Goal: Information Seeking & Learning: Learn about a topic

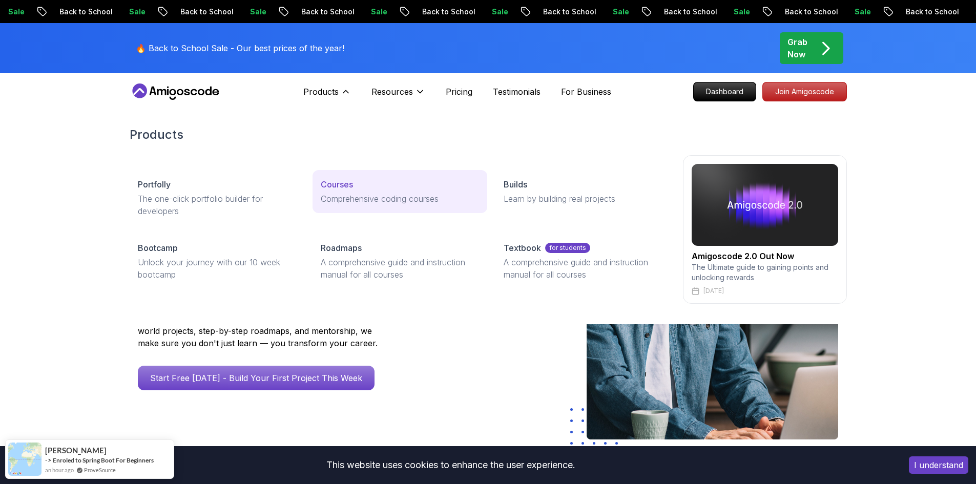
click at [417, 186] on div "Courses" at bounding box center [400, 184] width 158 height 12
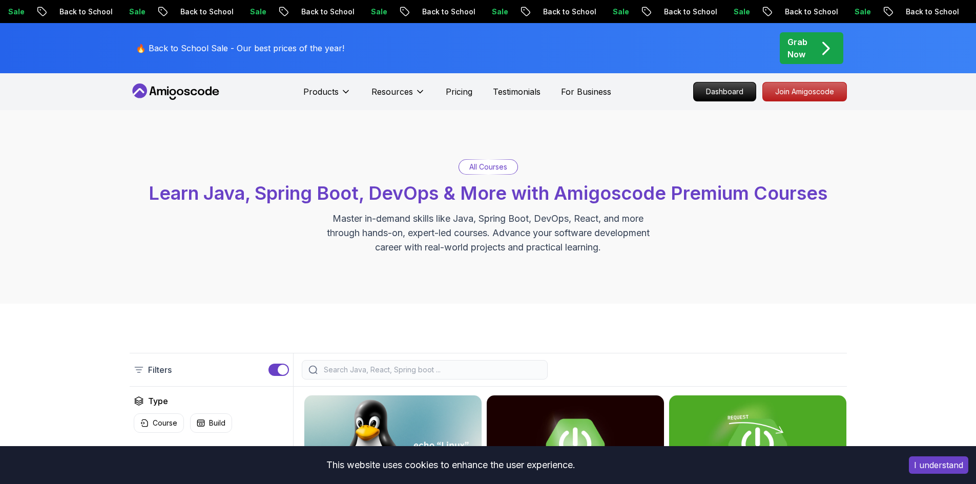
click at [825, 48] on icon "pre-order" at bounding box center [826, 48] width 20 height 20
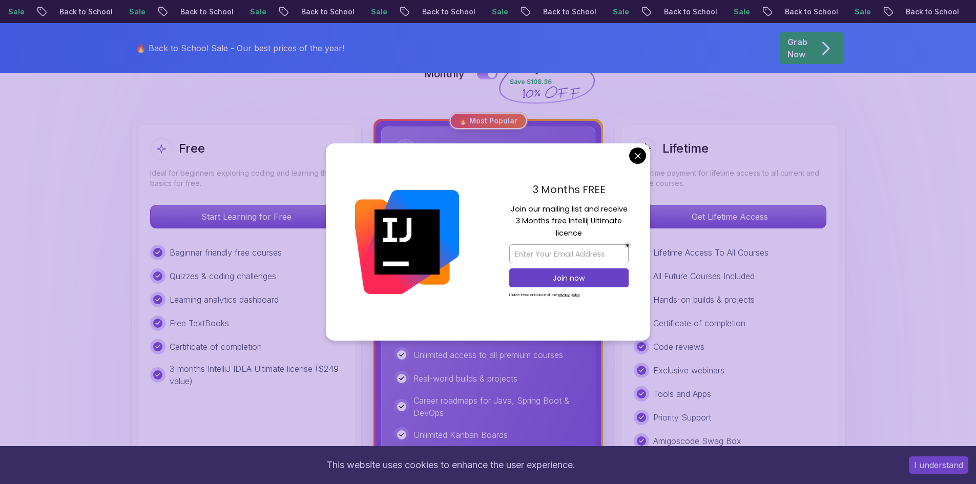
scroll to position [256, 0]
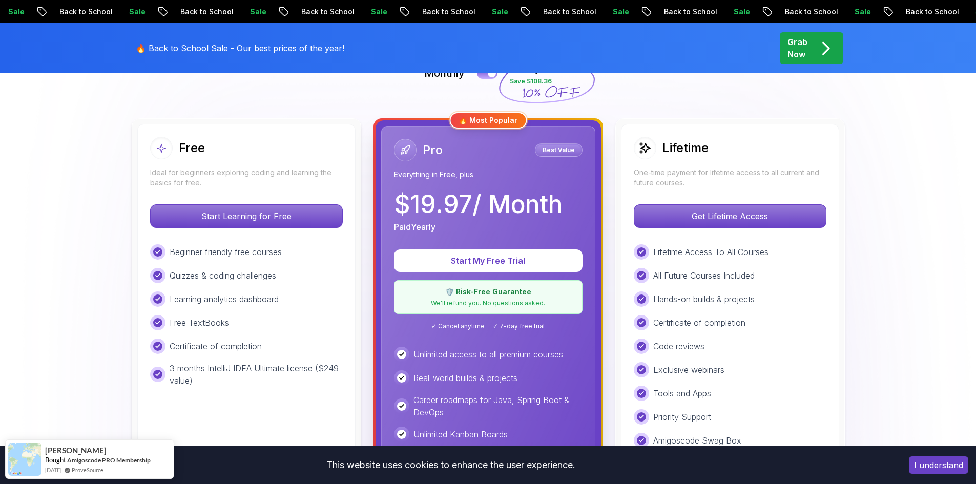
scroll to position [0, 0]
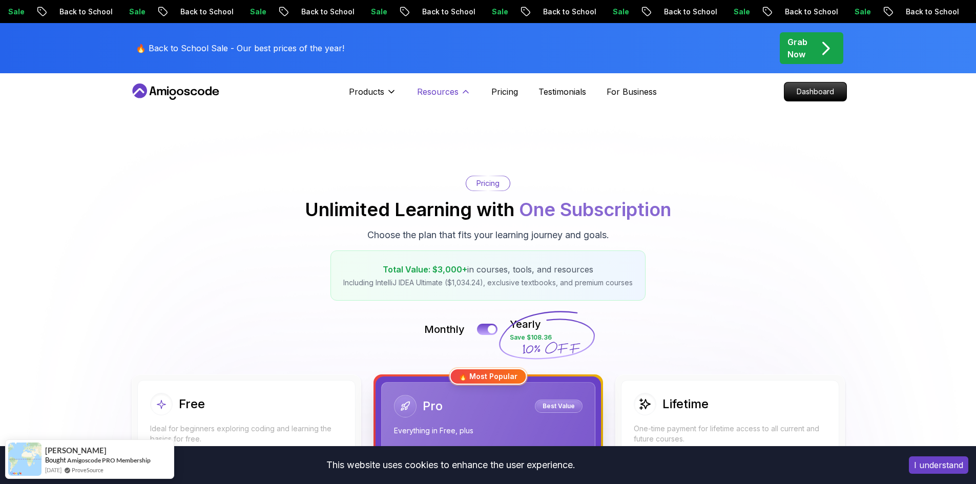
click at [442, 88] on p "Resources" at bounding box center [437, 92] width 41 height 12
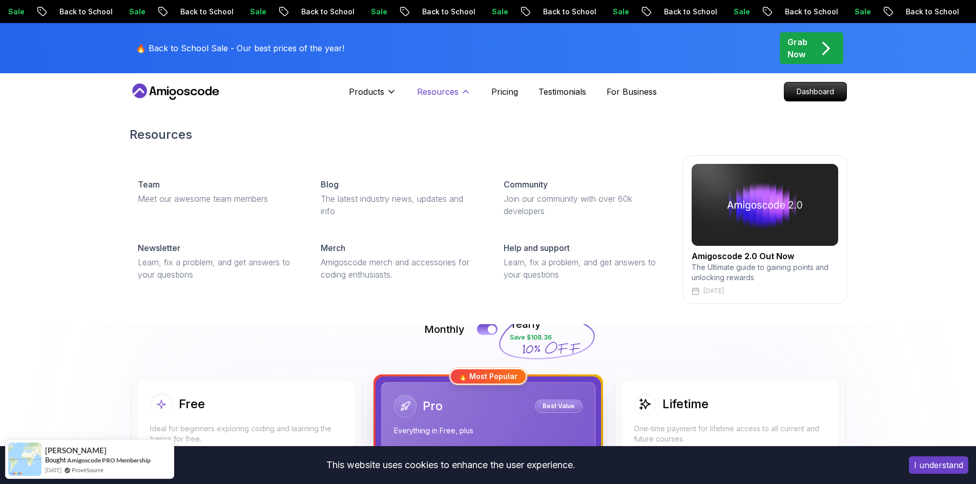
click at [451, 96] on p "Resources" at bounding box center [437, 92] width 41 height 12
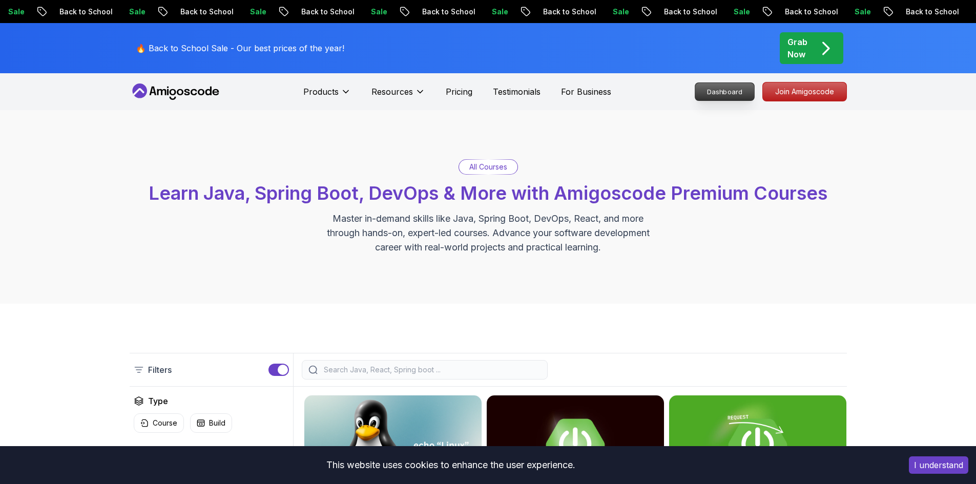
click at [729, 96] on p "Dashboard" at bounding box center [724, 91] width 59 height 17
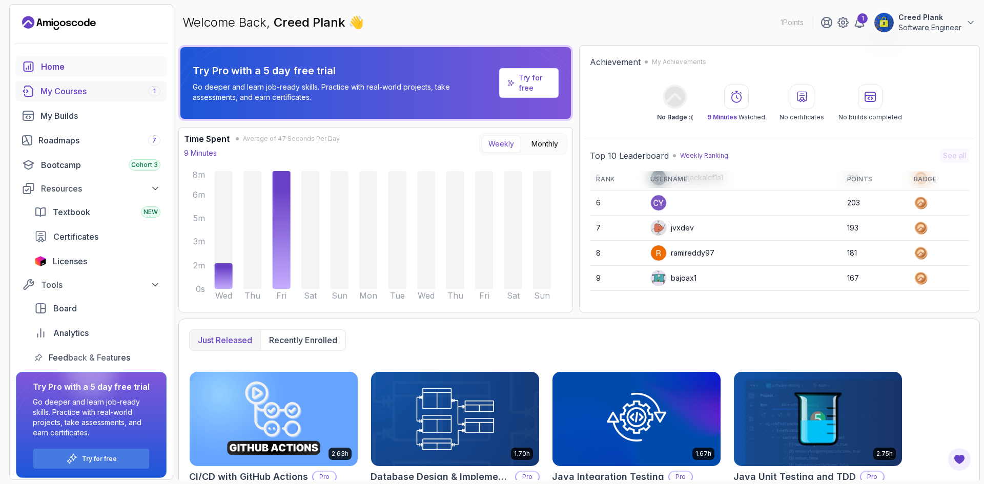
click at [89, 94] on div "My Courses 1" at bounding box center [100, 91] width 120 height 12
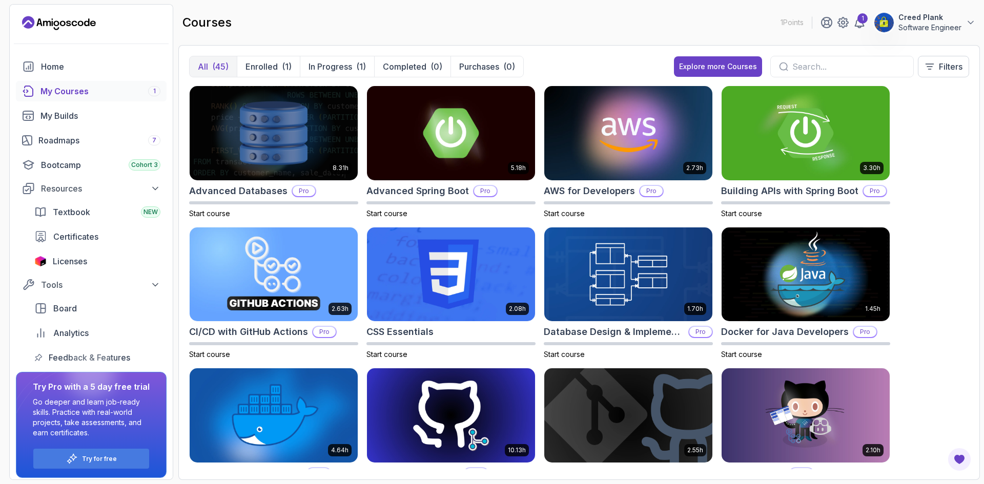
click at [268, 60] on button "Enrolled (1)" at bounding box center [268, 66] width 63 height 20
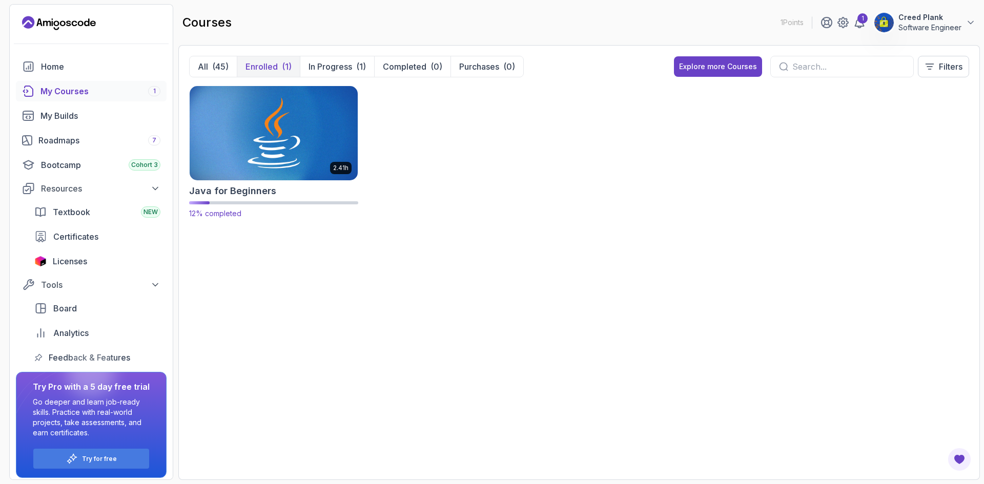
click at [265, 123] on img at bounding box center [273, 133] width 176 height 99
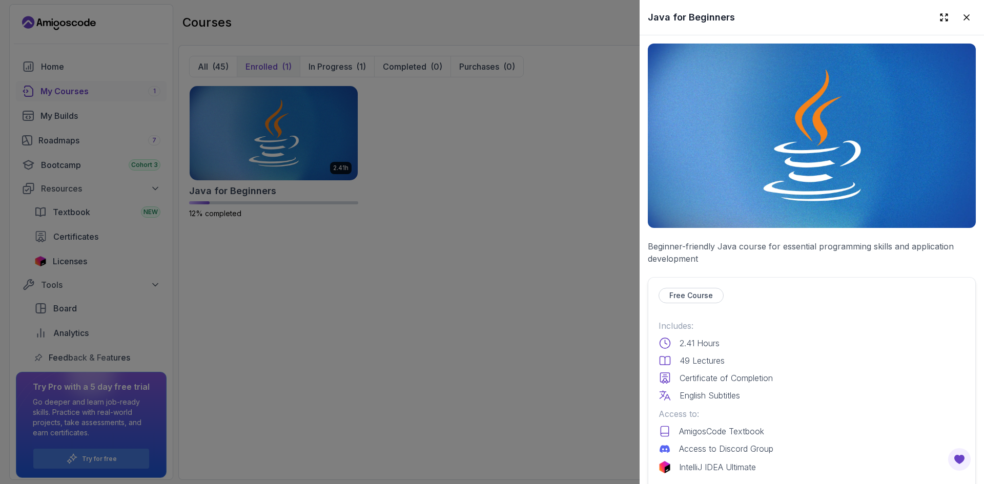
click at [466, 359] on div at bounding box center [492, 242] width 984 height 484
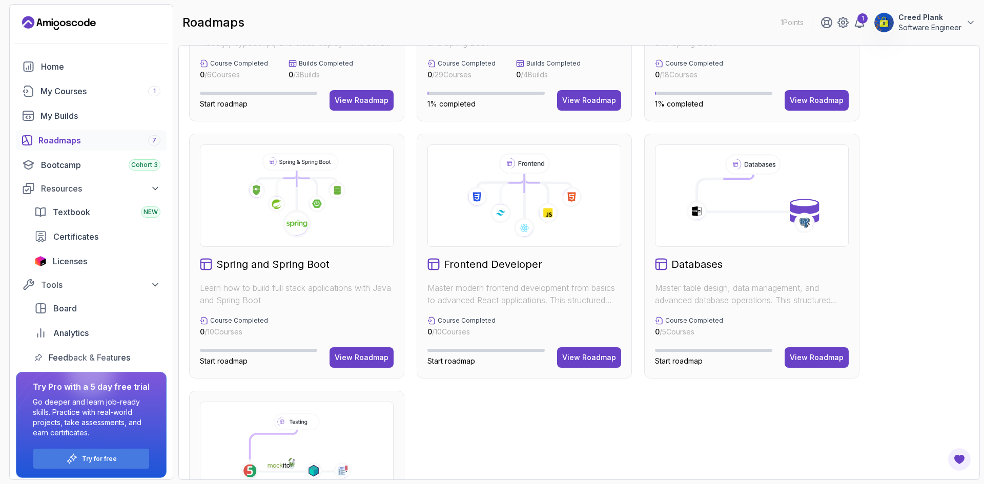
scroll to position [141, 0]
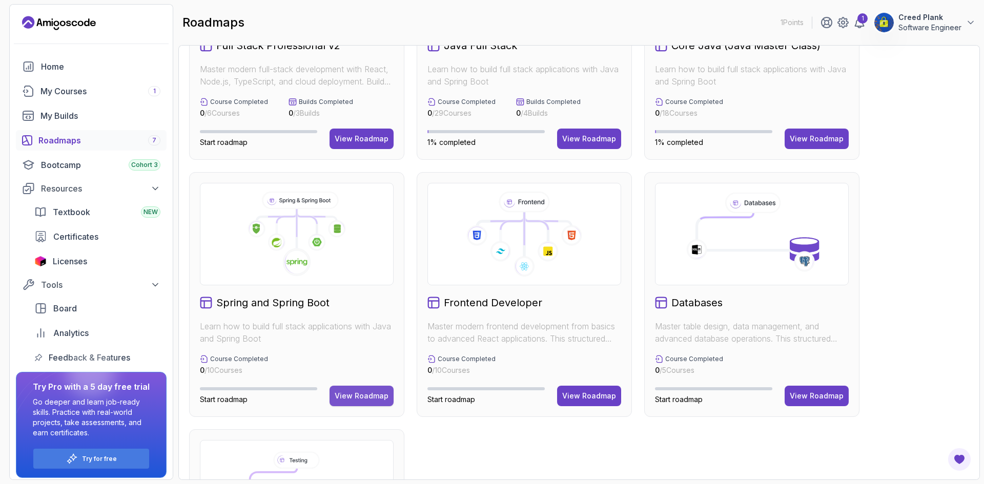
click at [367, 400] on div "View Roadmap" at bounding box center [362, 396] width 54 height 10
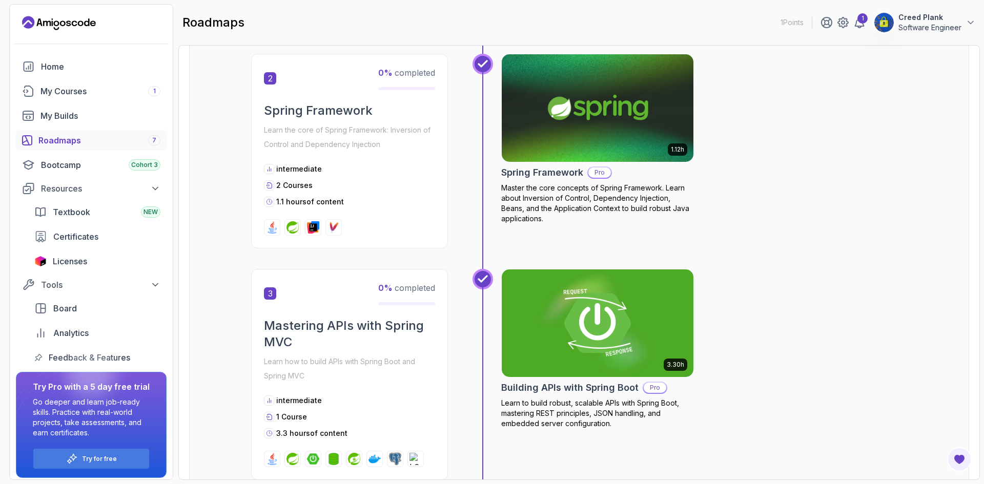
scroll to position [90, 0]
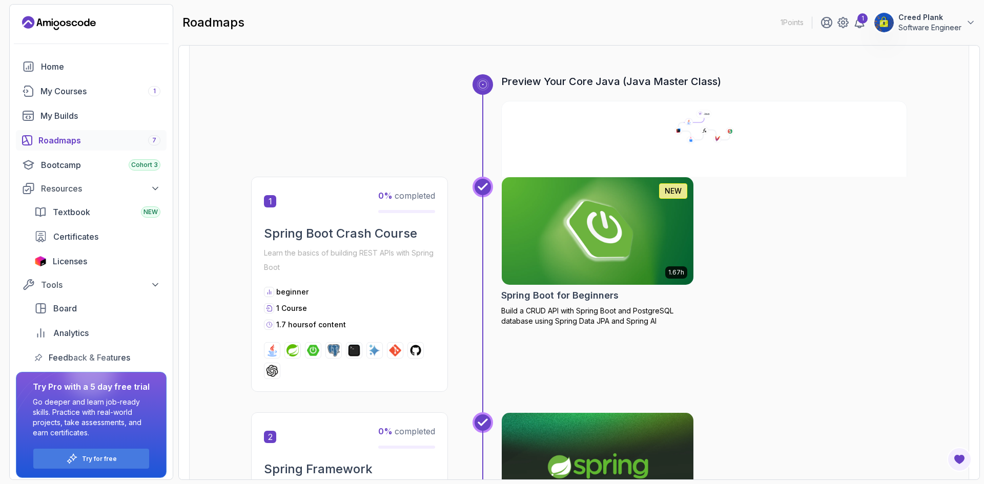
drag, startPoint x: 69, startPoint y: 137, endPoint x: 121, endPoint y: 131, distance: 52.6
click at [69, 137] on div "Roadmaps 7" at bounding box center [99, 140] width 122 height 12
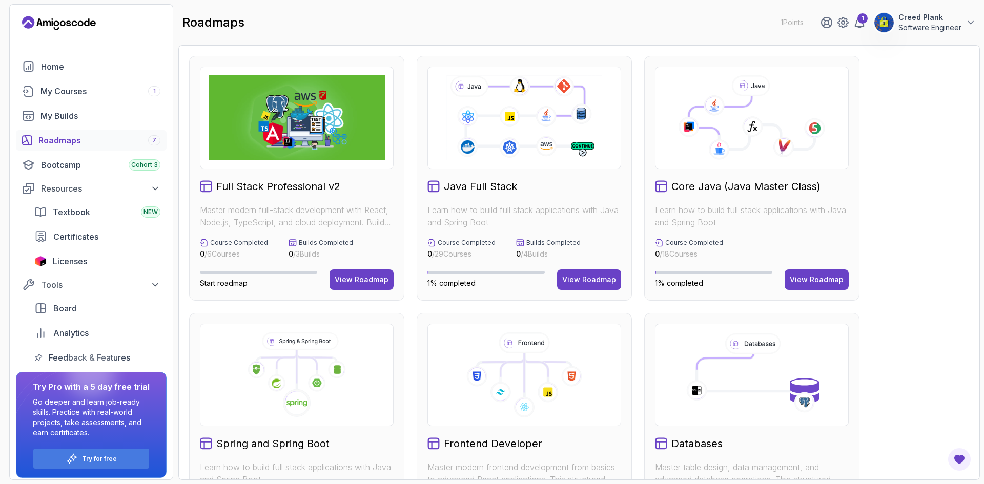
scroll to position [346, 0]
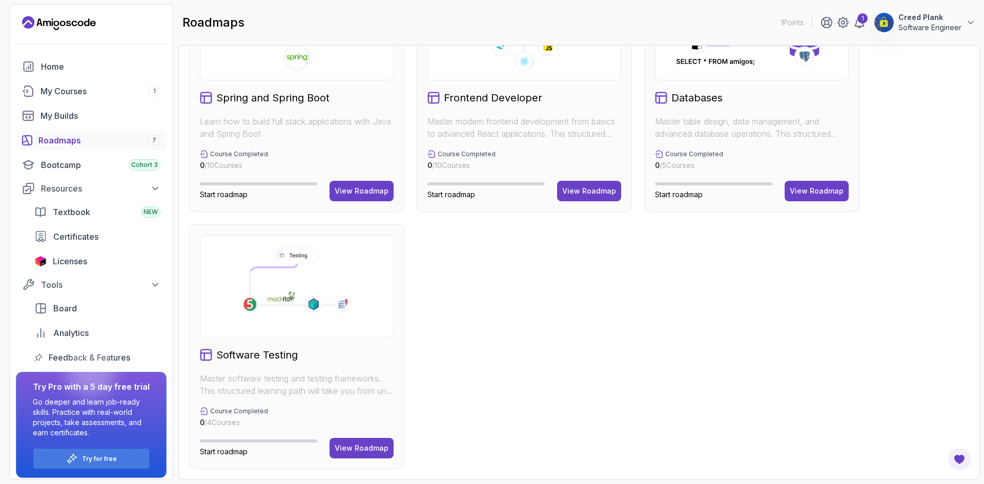
click at [72, 88] on div "My Courses 1" at bounding box center [100, 91] width 120 height 12
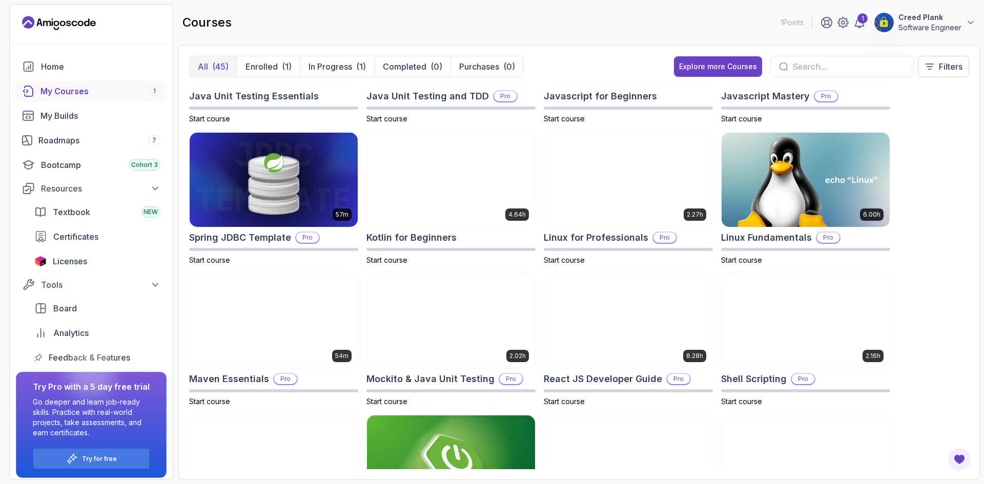
scroll to position [290, 0]
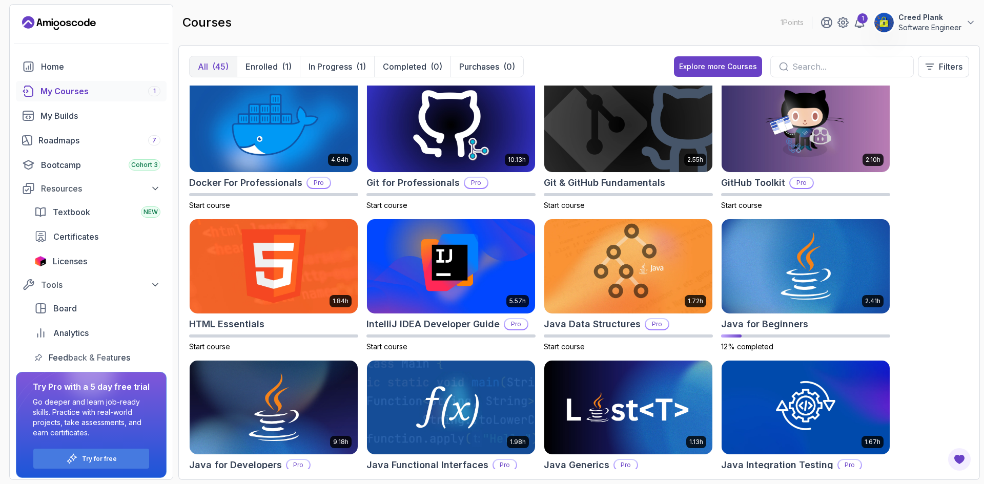
drag, startPoint x: 340, startPoint y: 70, endPoint x: 430, endPoint y: 102, distance: 95.6
click at [340, 70] on p "In Progress" at bounding box center [330, 66] width 44 height 12
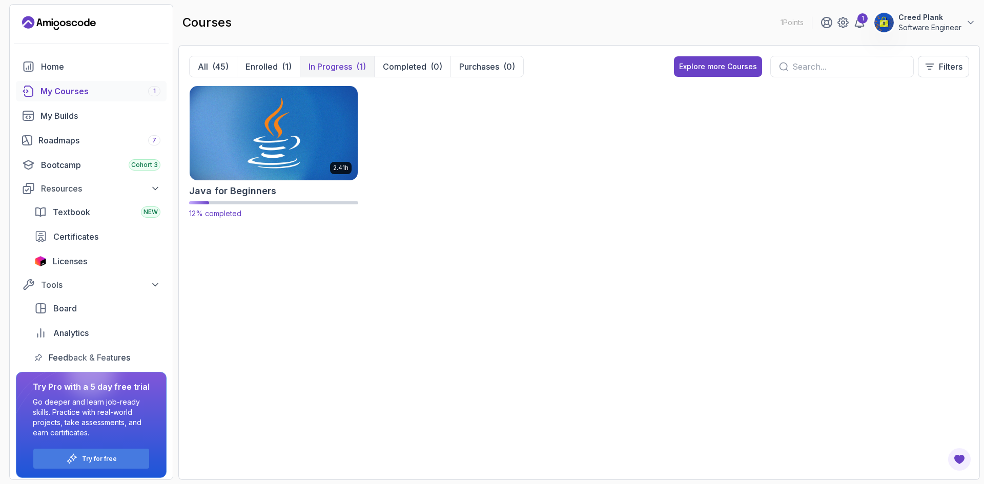
click at [258, 125] on img at bounding box center [273, 133] width 176 height 99
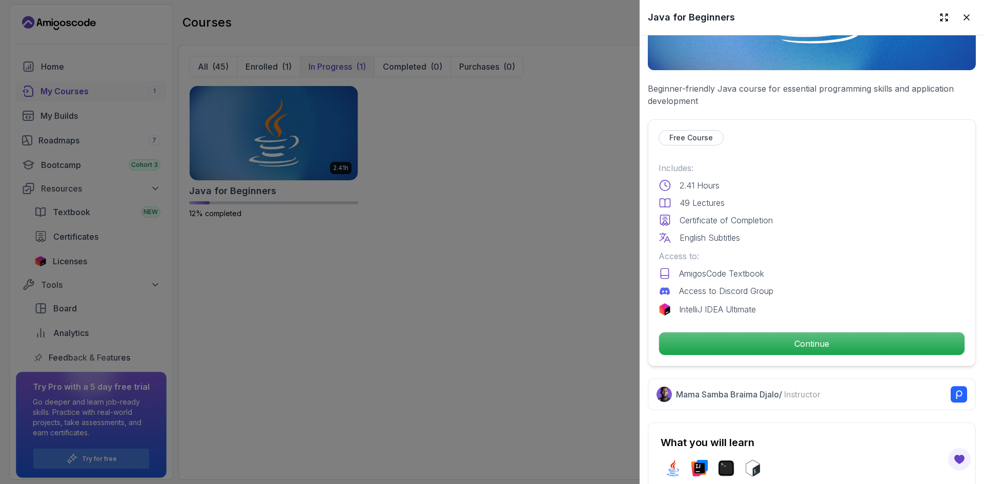
scroll to position [307, 0]
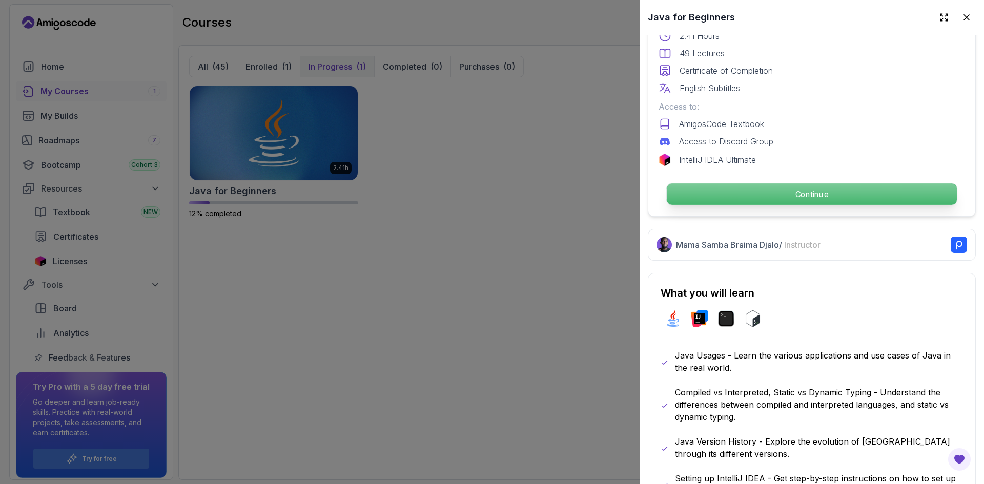
click at [858, 185] on p "Continue" at bounding box center [812, 194] width 290 height 22
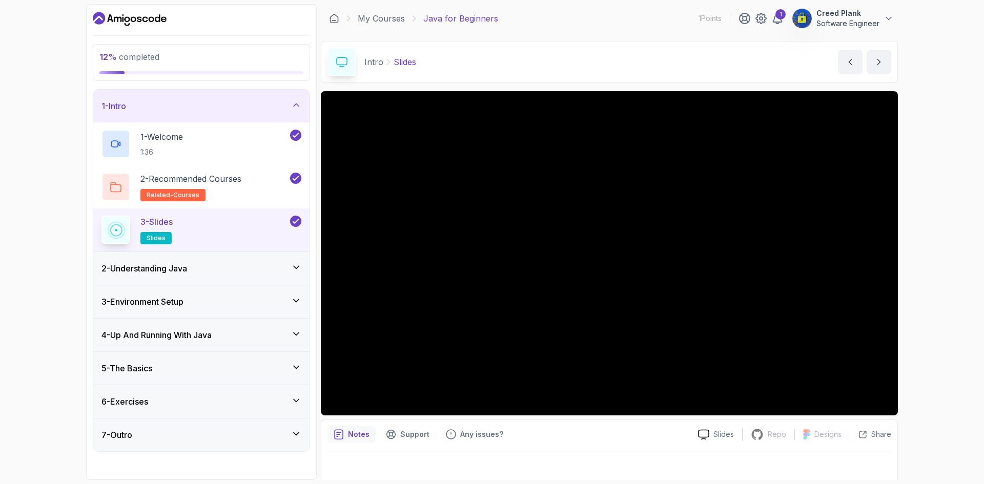
click at [267, 269] on div "2 - Understanding Java" at bounding box center [201, 268] width 200 height 12
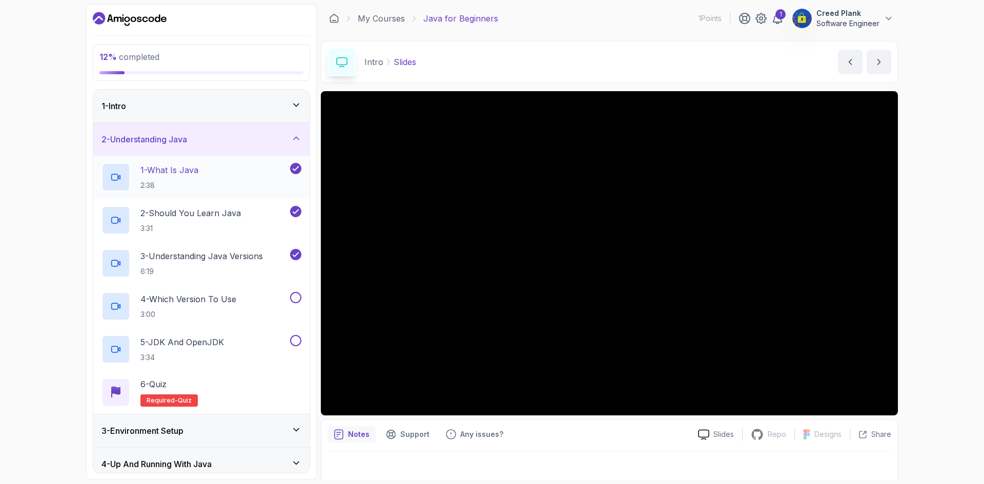
click at [230, 168] on div "1 - What Is Java 2:38" at bounding box center [194, 177] width 186 height 29
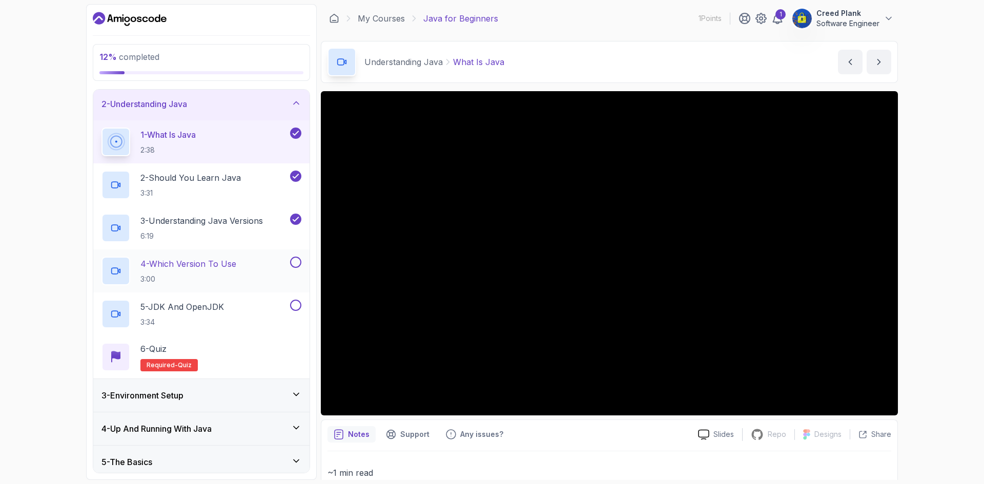
scroll to position [51, 0]
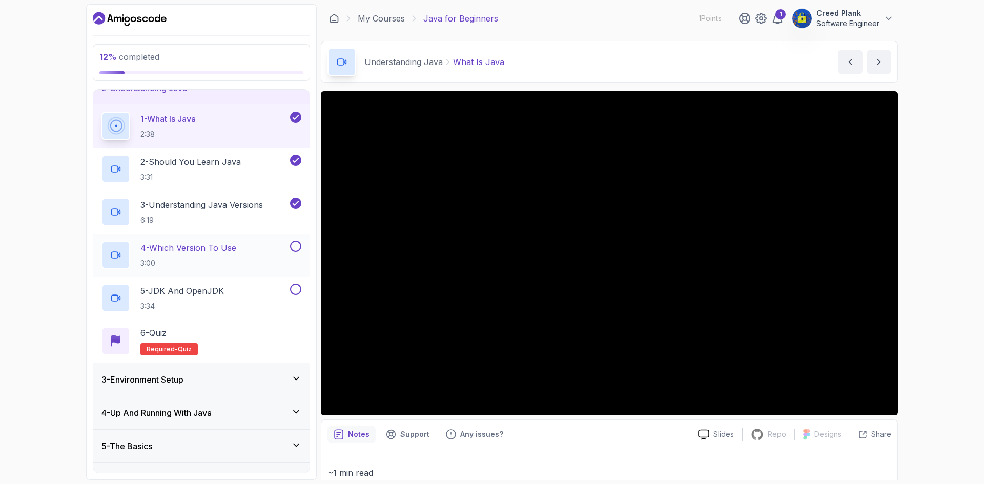
click at [246, 249] on div "4 - Which Version To Use 3:00" at bounding box center [194, 255] width 186 height 29
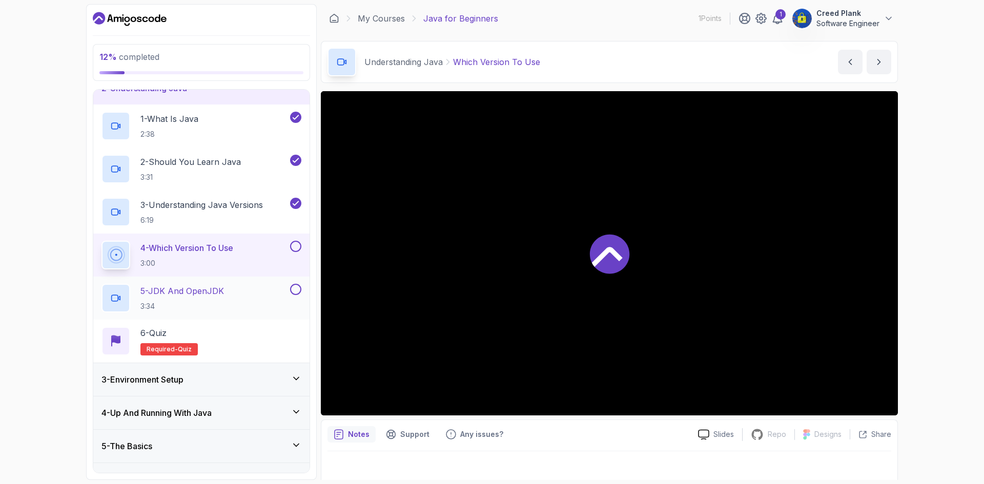
click at [252, 288] on div "5 - JDK And OpenJDK 3:34" at bounding box center [194, 298] width 186 height 29
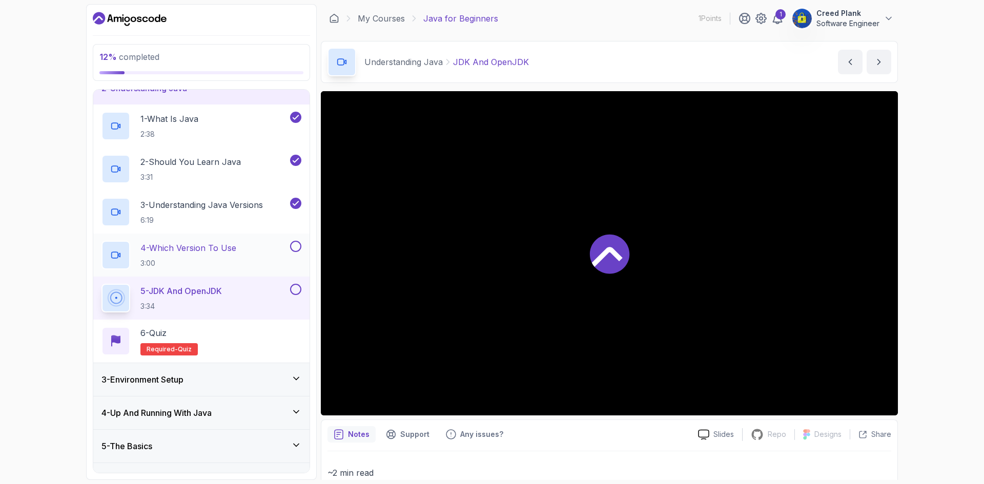
click at [252, 259] on div "4 - Which Version To Use 3:00" at bounding box center [194, 255] width 186 height 29
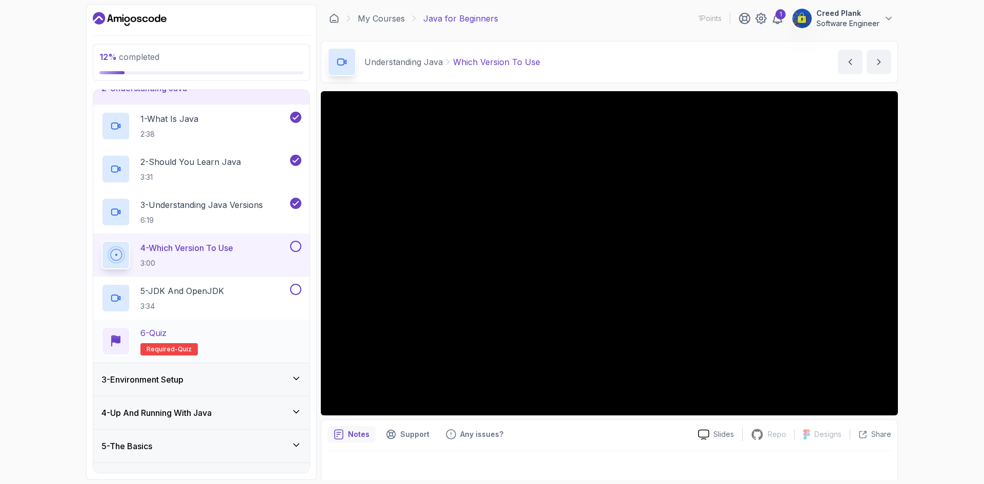
click at [224, 341] on div "6 - Quiz Required- quiz" at bounding box center [201, 341] width 200 height 29
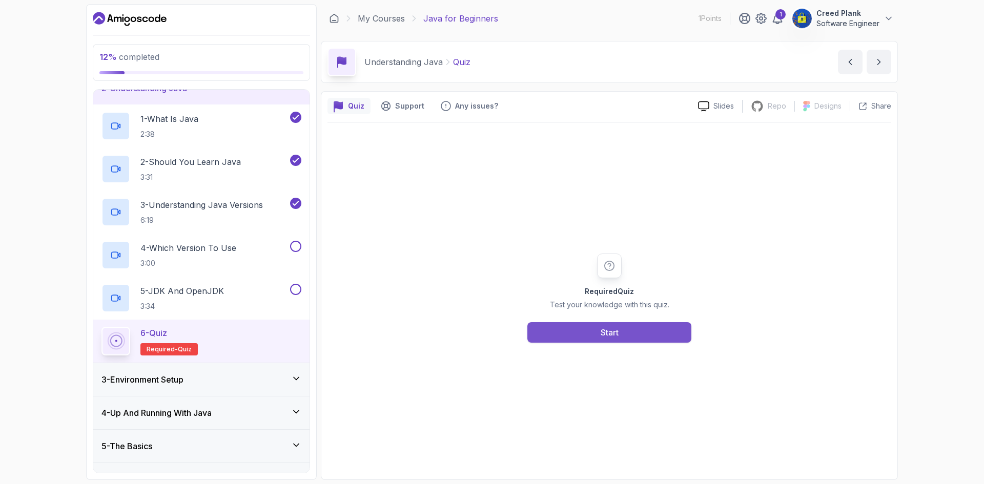
click at [603, 337] on div "Start" at bounding box center [609, 332] width 18 height 12
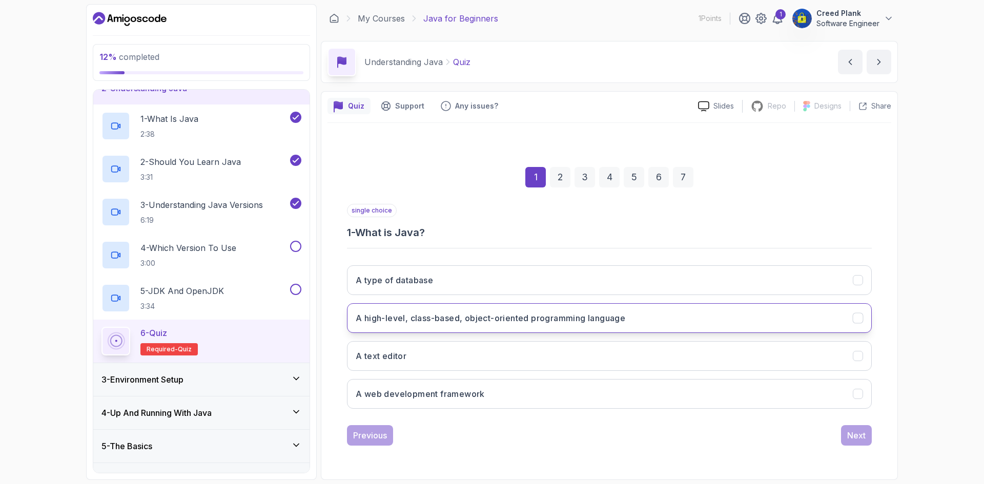
click at [439, 321] on h3 "A high-level, class-based, object-oriented programming language" at bounding box center [490, 318] width 269 height 12
click at [855, 433] on div "Next" at bounding box center [856, 435] width 18 height 12
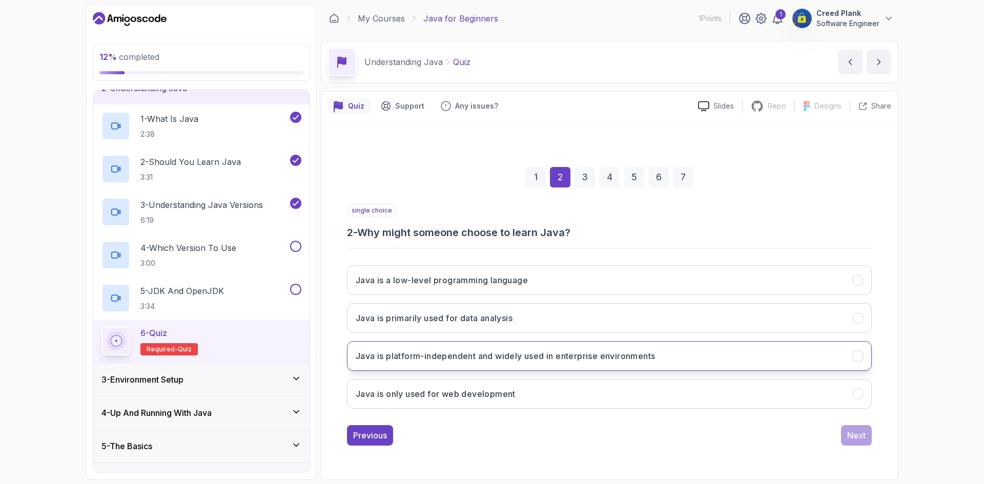
click at [465, 344] on button "Java is platform-independent and widely used in enterprise environments" at bounding box center [609, 356] width 525 height 30
click at [858, 435] on div "Next" at bounding box center [856, 435] width 18 height 12
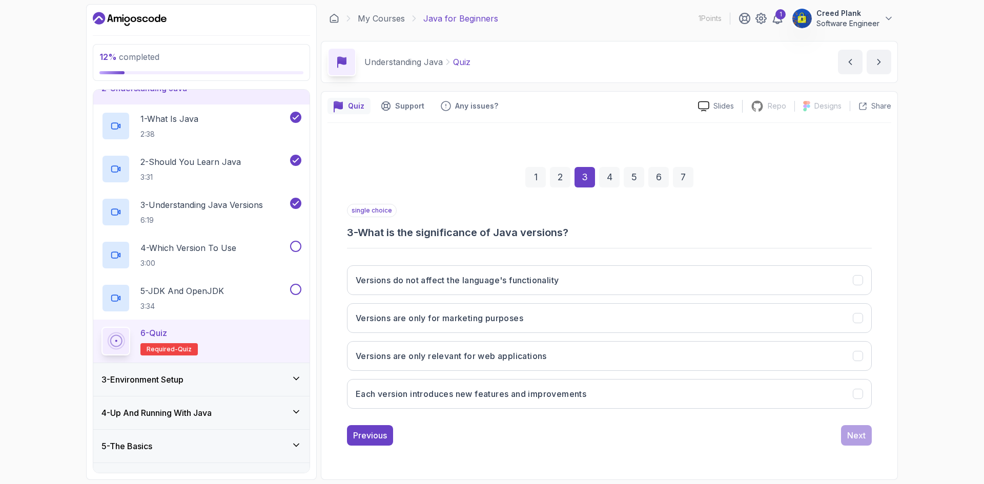
click at [659, 410] on div "Versions do not affect the language's functionality Versions are only for marke…" at bounding box center [609, 337] width 525 height 160
drag, startPoint x: 600, startPoint y: 406, endPoint x: 594, endPoint y: 399, distance: 9.4
click at [594, 399] on button "Each version introduces new features and improvements" at bounding box center [609, 394] width 525 height 30
click at [845, 436] on button "Next" at bounding box center [856, 435] width 31 height 20
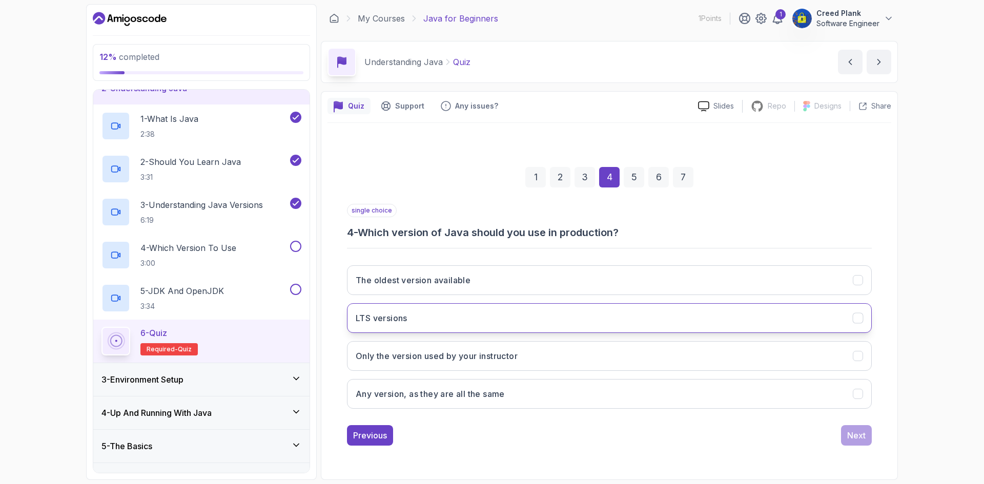
drag, startPoint x: 492, startPoint y: 316, endPoint x: 486, endPoint y: 314, distance: 6.5
click at [486, 314] on button "LTS versions" at bounding box center [609, 318] width 525 height 30
click at [844, 431] on button "Next" at bounding box center [856, 435] width 31 height 20
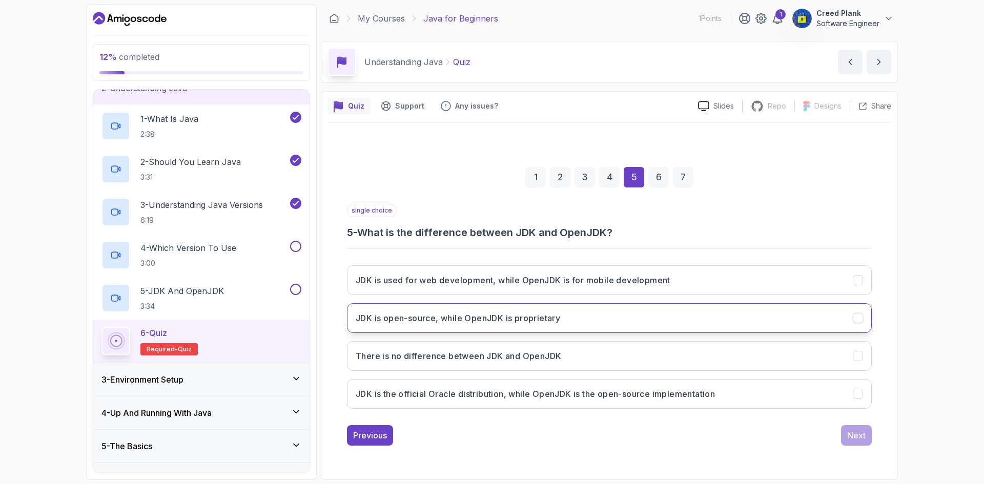
click at [799, 321] on button "JDK is open-source, while OpenJDK is proprietary" at bounding box center [609, 318] width 525 height 30
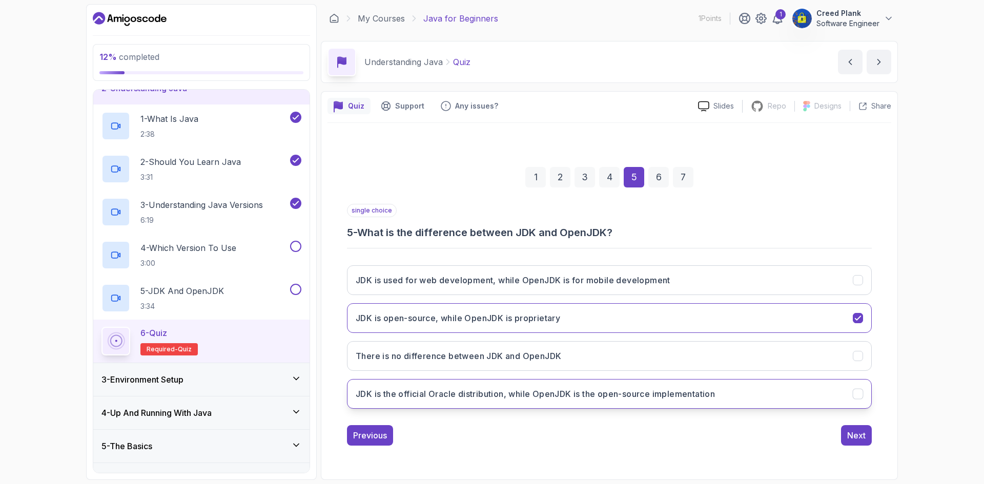
click at [805, 388] on button "JDK is the official Oracle distribution, while OpenJDK is the open-source imple…" at bounding box center [609, 394] width 525 height 30
click at [852, 431] on div "Next" at bounding box center [856, 435] width 18 height 12
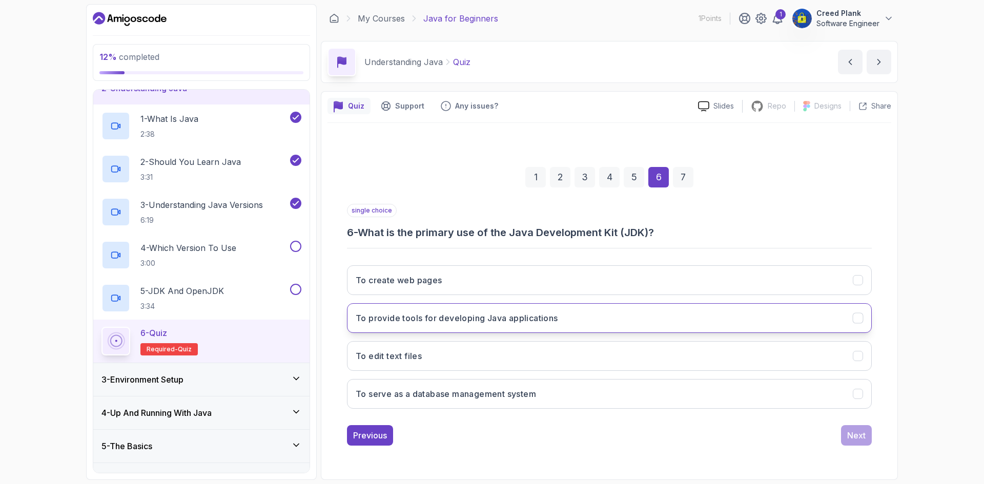
click at [510, 320] on h3 "To provide tools for developing Java applications" at bounding box center [457, 318] width 202 height 12
click at [844, 443] on button "Next" at bounding box center [856, 435] width 31 height 20
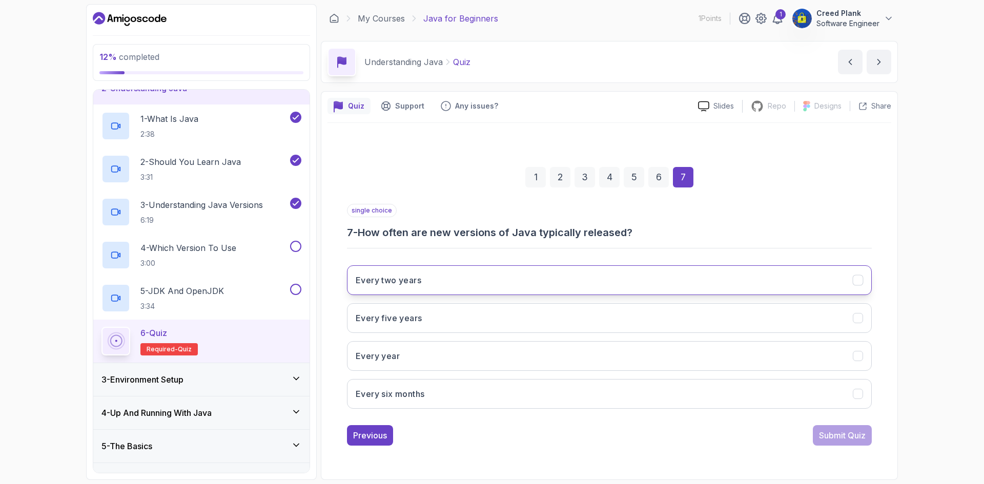
click at [568, 284] on button "Every two years" at bounding box center [609, 280] width 525 height 30
click at [865, 436] on div "Submit Quiz" at bounding box center [842, 435] width 47 height 12
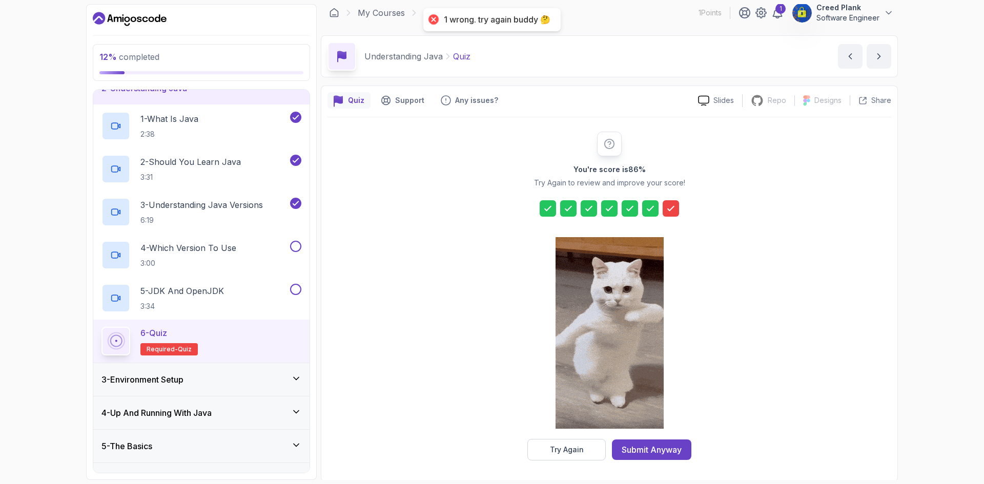
scroll to position [7, 0]
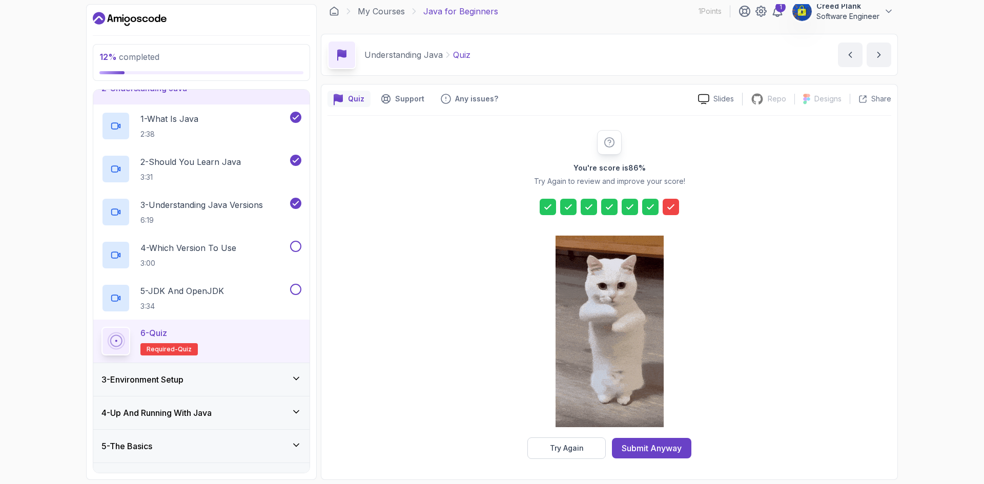
click at [661, 451] on div "Submit Anyway" at bounding box center [651, 448] width 60 height 12
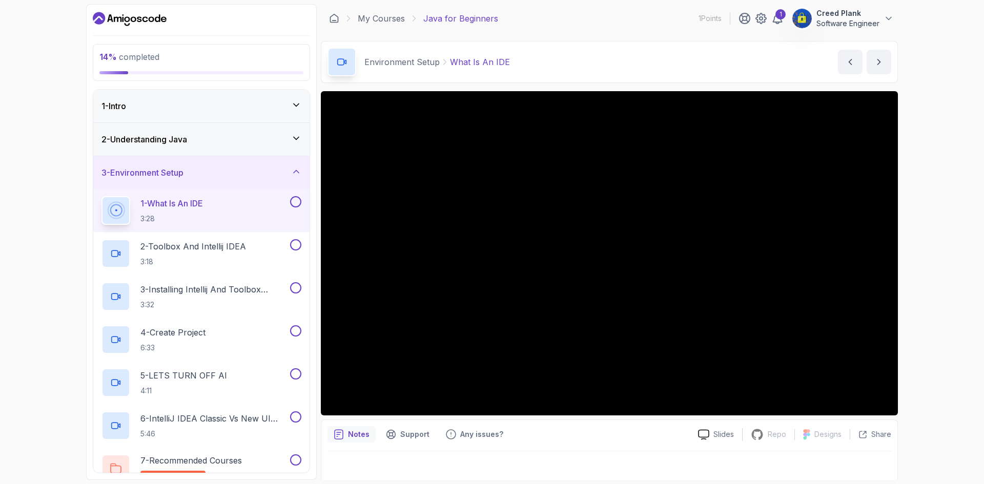
drag, startPoint x: 648, startPoint y: 429, endPoint x: 657, endPoint y: 424, distance: 10.3
click at [651, 427] on div "Notes Support Any issues?" at bounding box center [508, 434] width 362 height 16
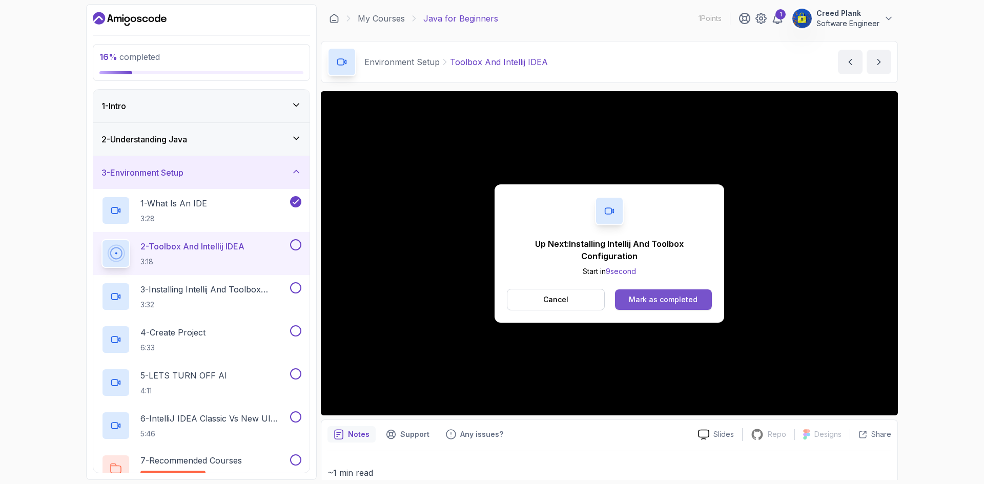
click at [701, 303] on button "Mark as completed" at bounding box center [663, 299] width 97 height 20
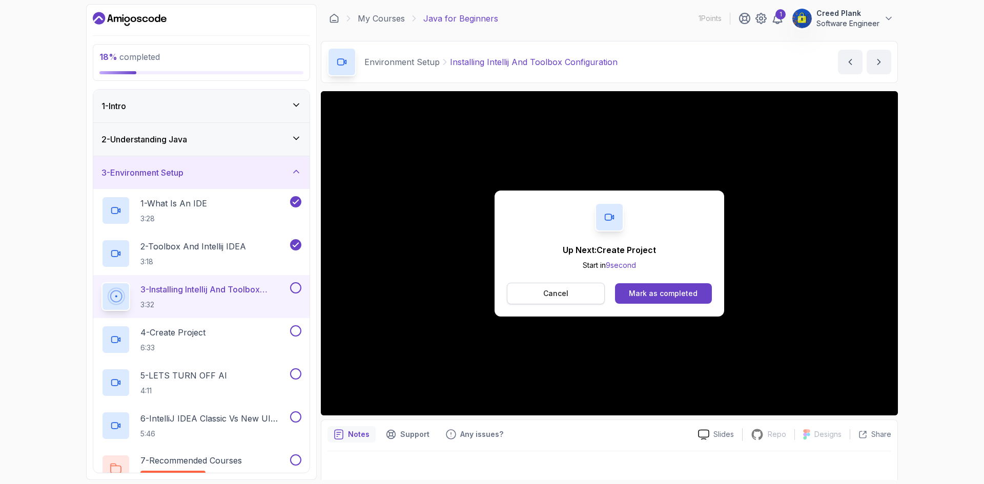
click at [511, 302] on button "Cancel" at bounding box center [556, 294] width 98 height 22
click at [216, 294] on p "3 - Installing Intellij And Toolbox Configuration" at bounding box center [214, 289] width 148 height 12
drag, startPoint x: 237, startPoint y: 334, endPoint x: 255, endPoint y: 329, distance: 18.6
click at [236, 334] on div "4 - Create Project 6:33" at bounding box center [194, 339] width 186 height 29
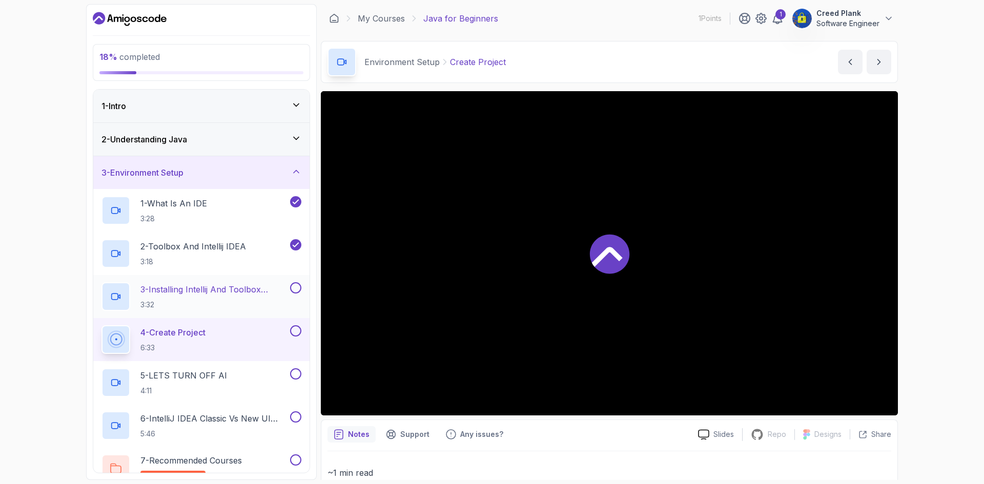
click at [200, 297] on h2 "3 - Installing Intellij And Toolbox Configuration 3:32" at bounding box center [214, 296] width 148 height 27
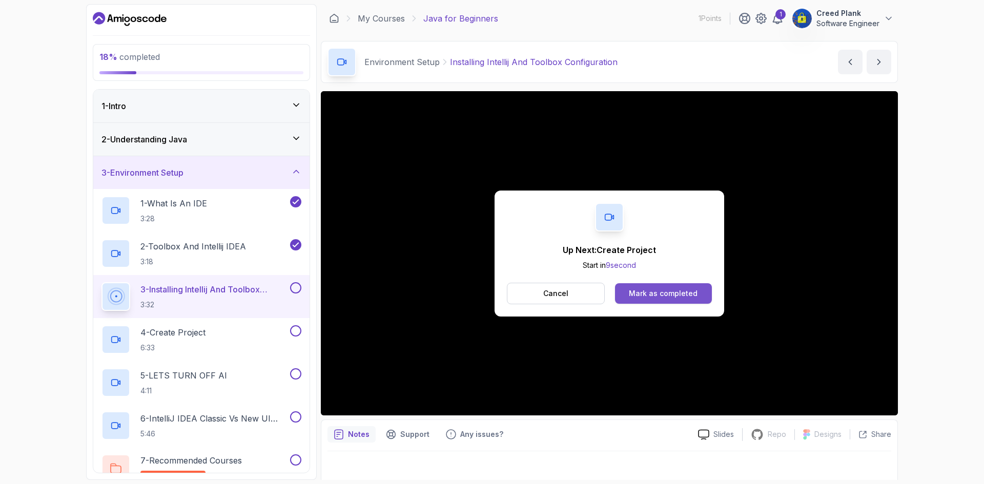
click at [658, 300] on button "Mark as completed" at bounding box center [663, 293] width 97 height 20
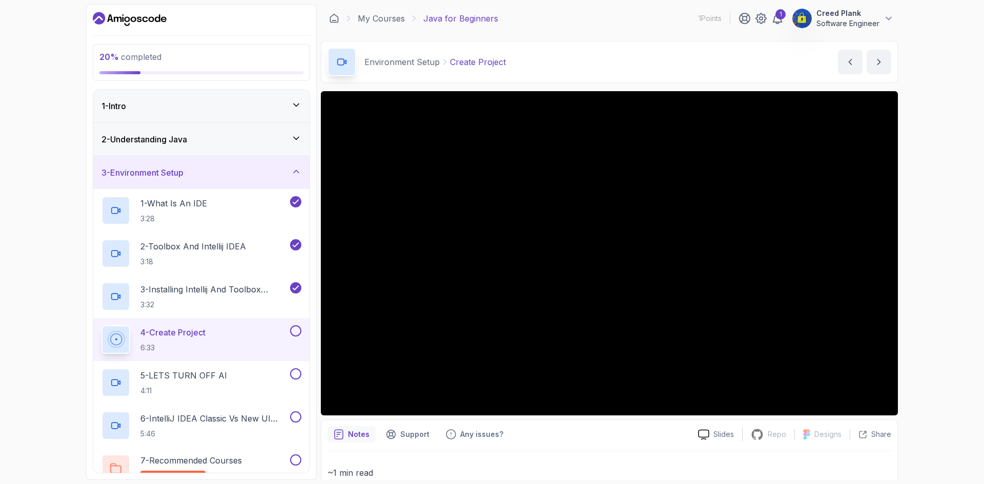
click at [710, 476] on p "~1 min read" at bounding box center [609, 473] width 564 height 14
click at [1, 414] on div "20 % completed 1 - Intro 2 - Understanding Java 3 - Environment Setup 1 - What …" at bounding box center [492, 242] width 984 height 484
